Goal: Information Seeking & Learning: Learn about a topic

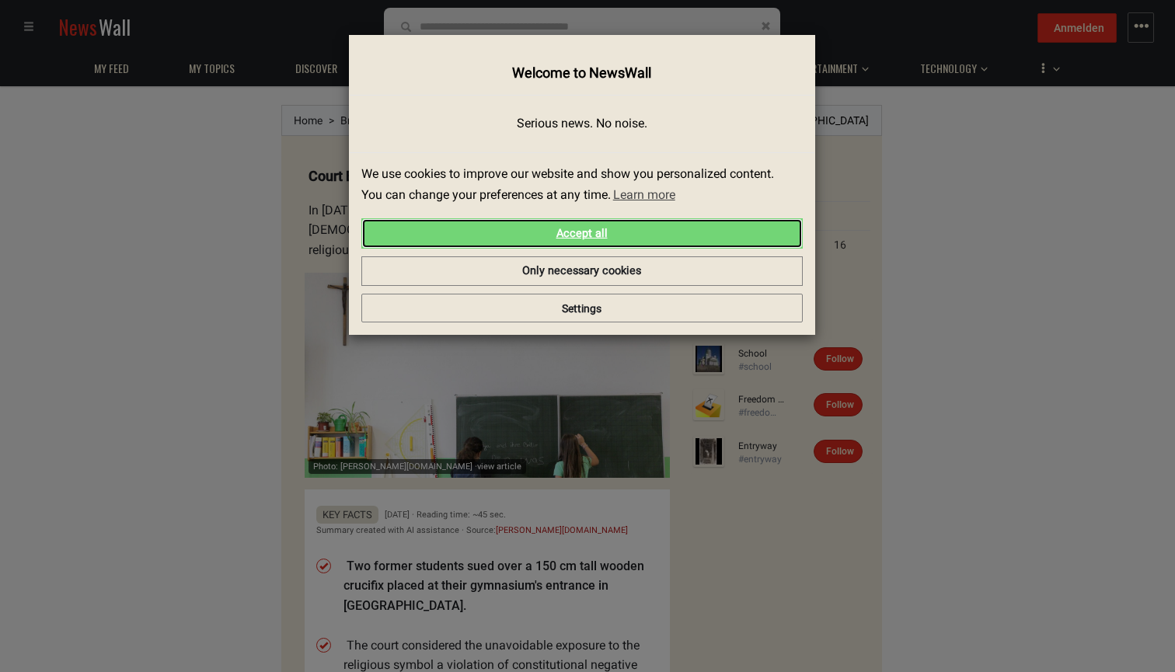
click at [601, 236] on link "Accept all" at bounding box center [582, 233] width 442 height 31
click at [654, 232] on link "Accept all" at bounding box center [582, 233] width 442 height 31
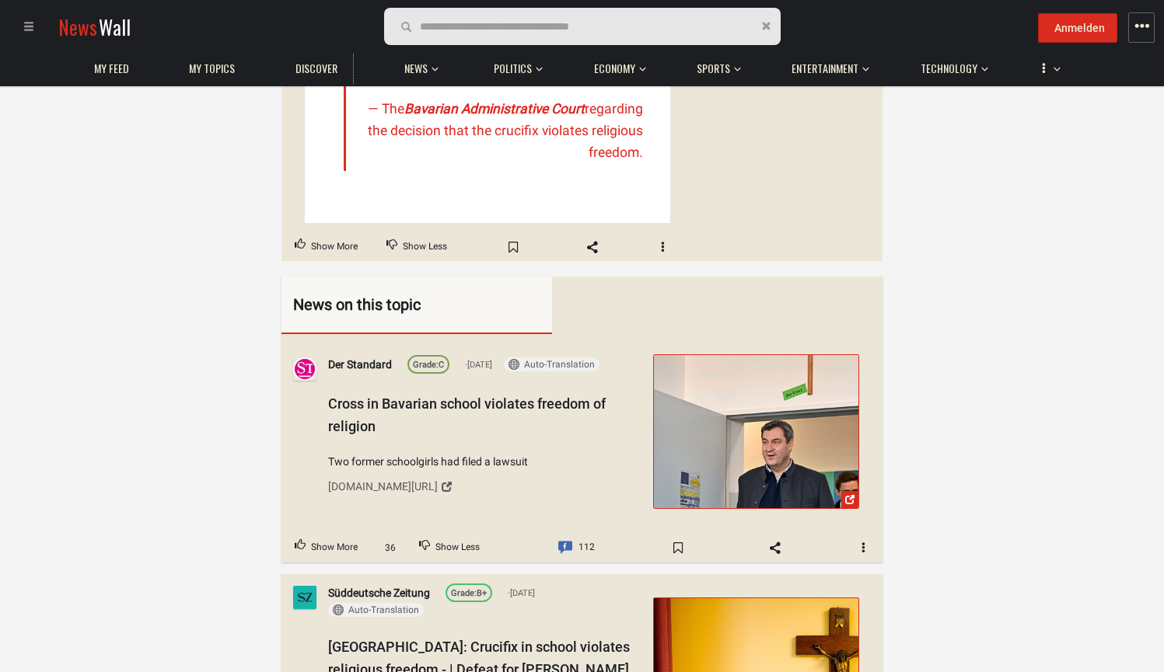
scroll to position [880, 0]
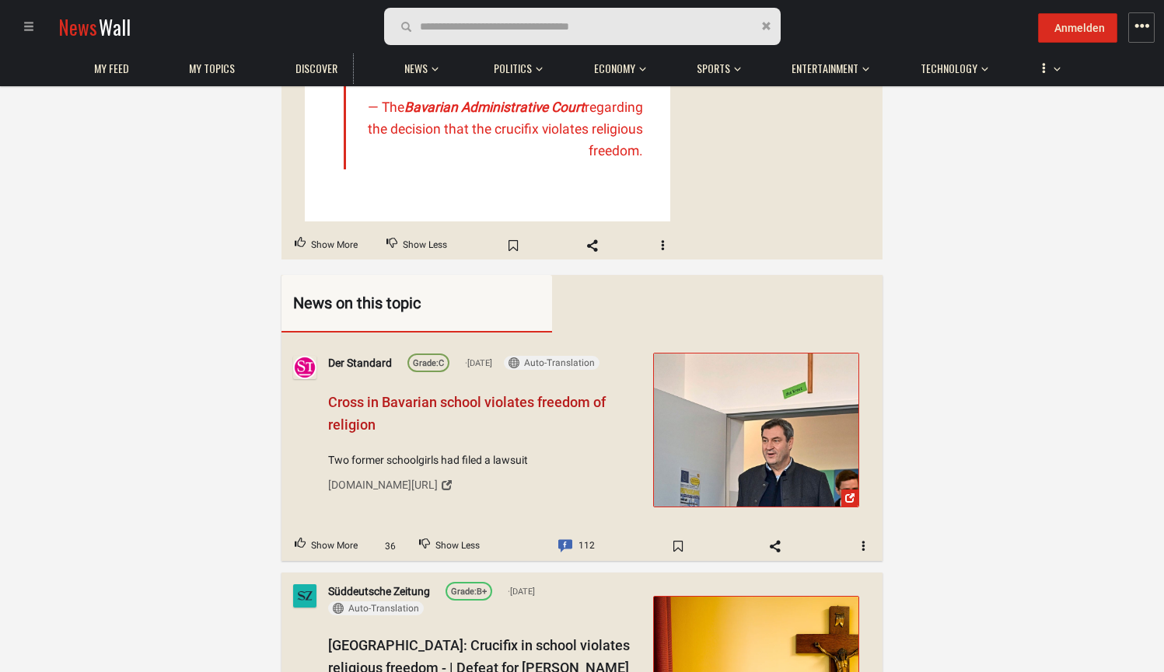
click at [368, 394] on span "Cross in Bavarian school violates freedom of religion" at bounding box center [467, 413] width 278 height 39
